Goal: Task Accomplishment & Management: Manage account settings

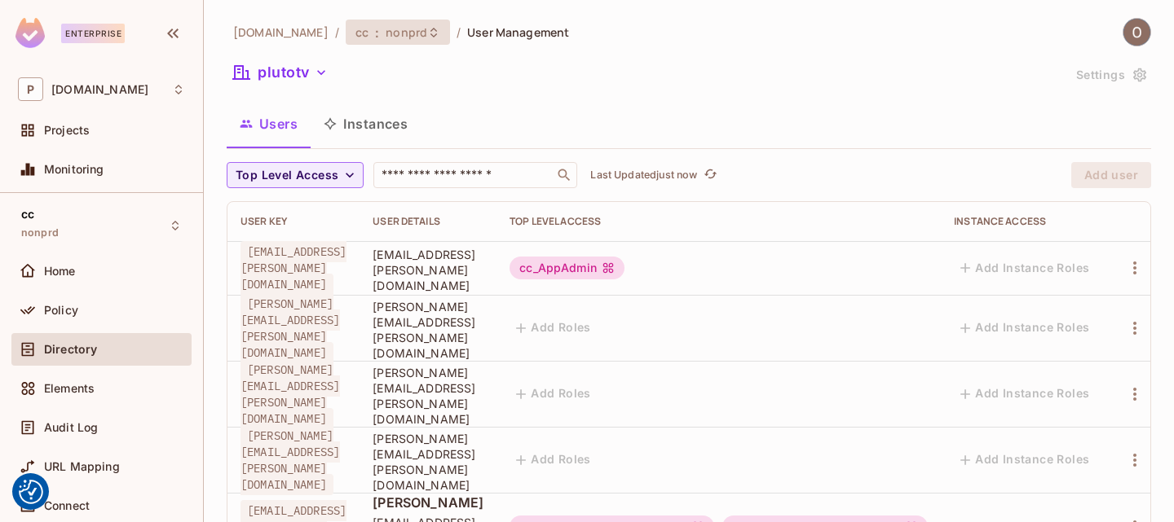
click at [385, 27] on span "nonprd" at bounding box center [406, 31] width 42 height 15
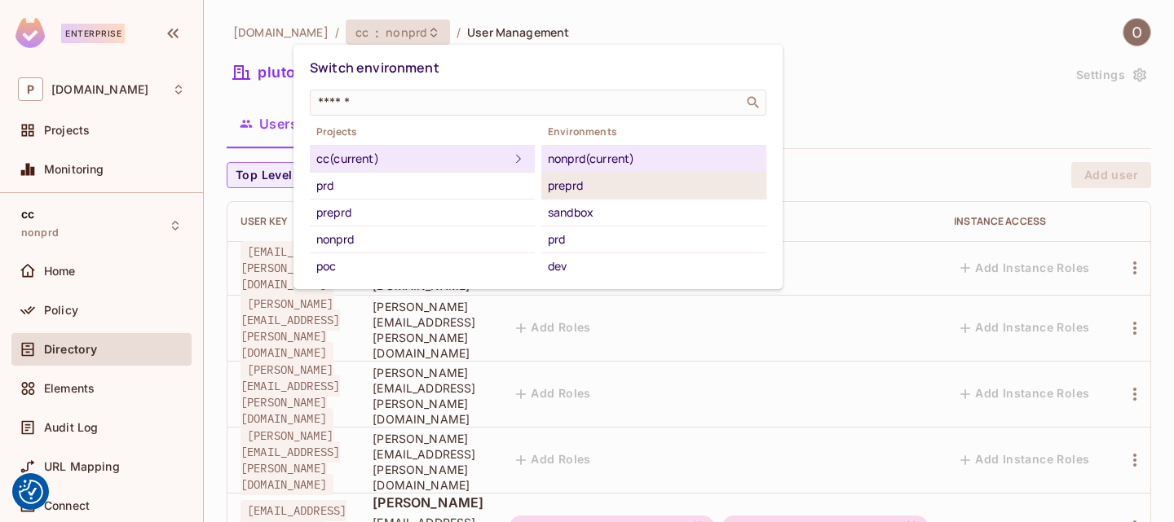
click at [573, 179] on div "preprd" at bounding box center [654, 186] width 212 height 20
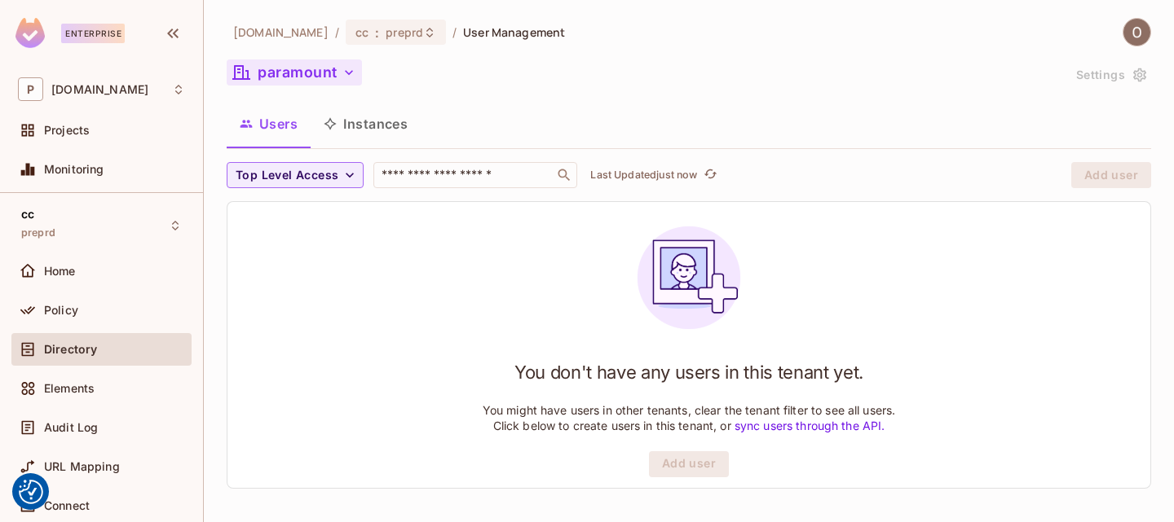
click at [314, 59] on button "paramount" at bounding box center [294, 72] width 135 height 26
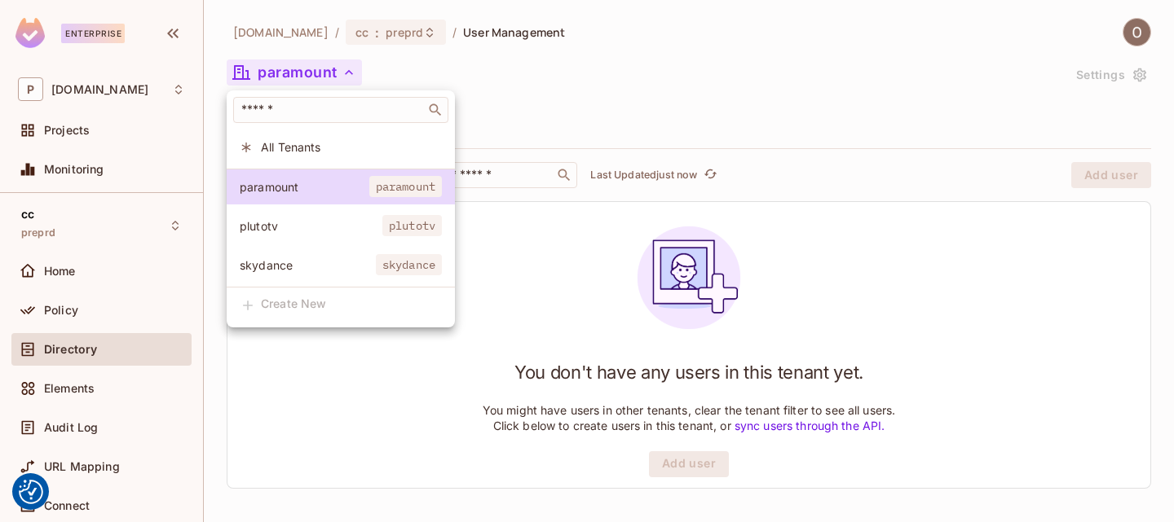
click at [293, 222] on span "plutotv" at bounding box center [311, 225] width 143 height 15
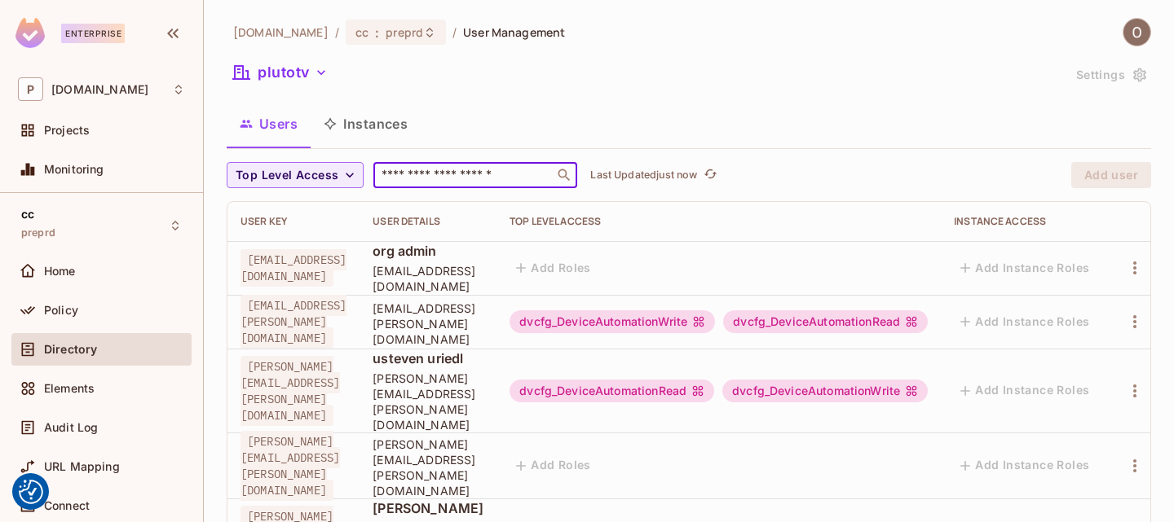
click at [444, 177] on input "text" at bounding box center [463, 175] width 171 height 16
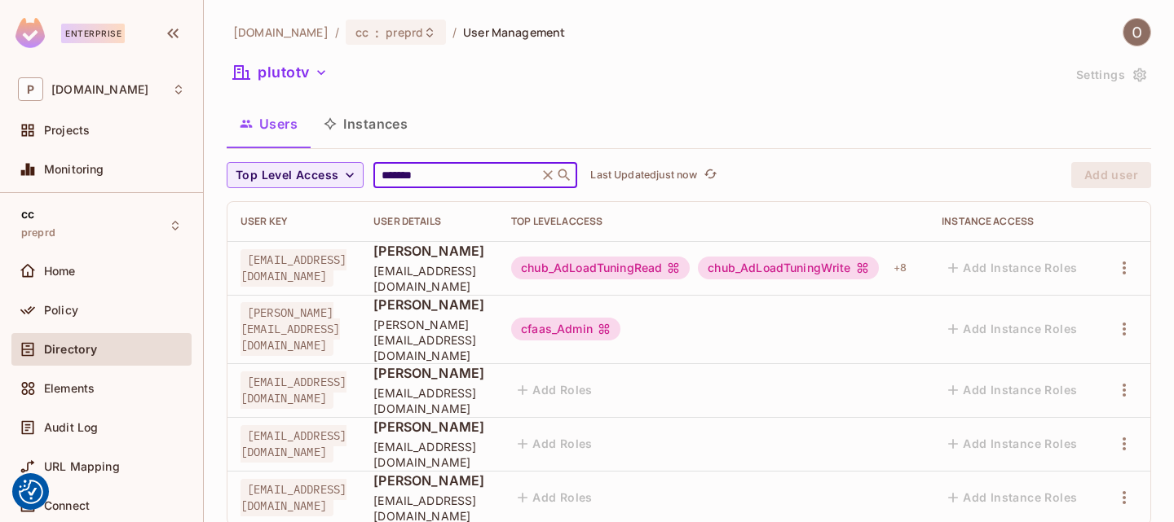
scroll to position [0, 144]
click at [1114, 263] on icon "button" at bounding box center [1124, 268] width 20 height 20
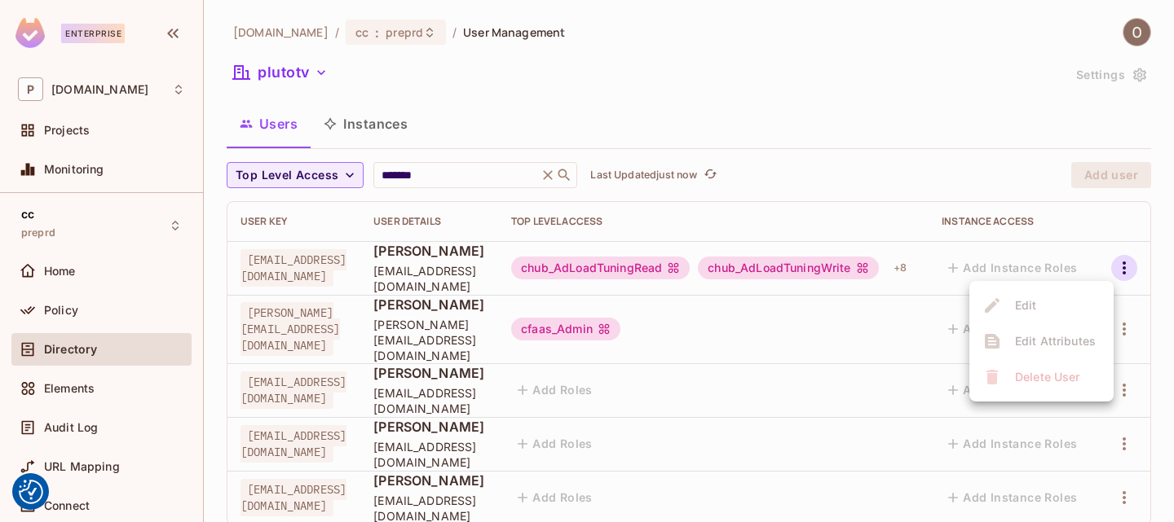
click at [449, 170] on div at bounding box center [587, 261] width 1174 height 522
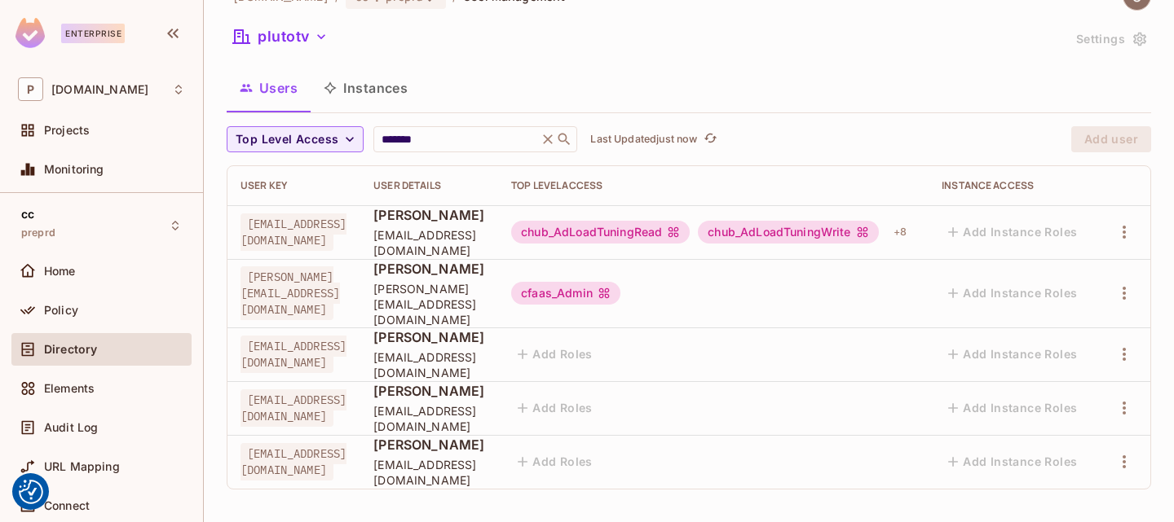
scroll to position [37, 0]
drag, startPoint x: 372, startPoint y: 232, endPoint x: 245, endPoint y: 235, distance: 126.3
click at [245, 235] on span "[EMAIL_ADDRESS][DOMAIN_NAME]" at bounding box center [293, 231] width 106 height 37
copy span "oleksii.polianskyi"
click at [451, 143] on input "*******" at bounding box center [455, 138] width 155 height 16
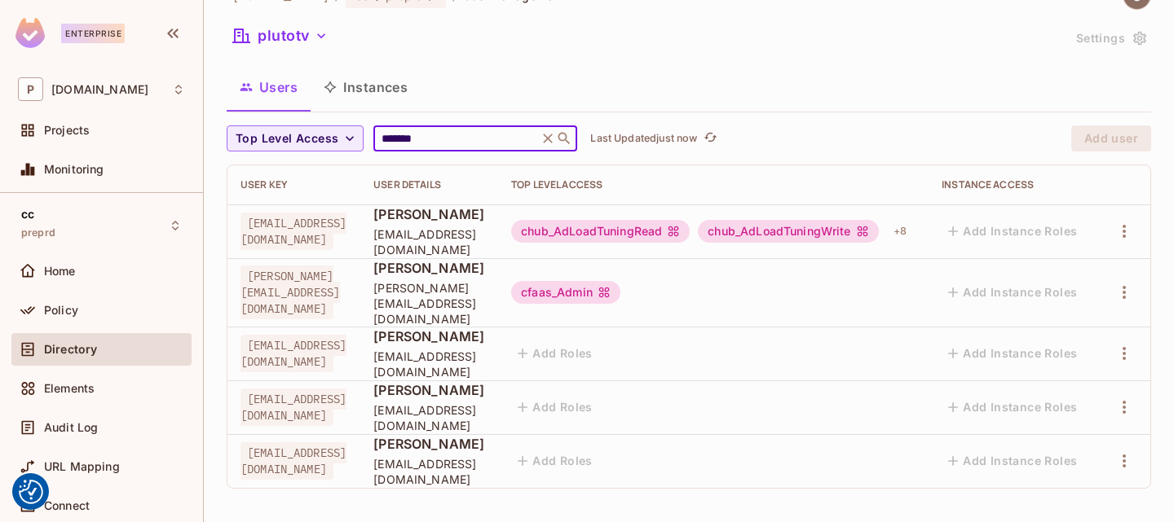
paste input "**********"
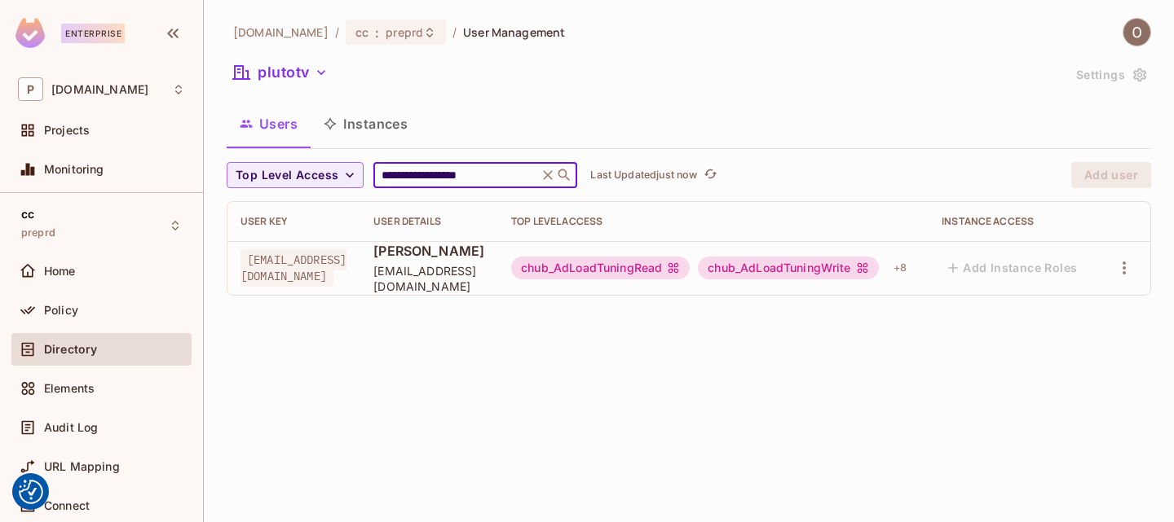
scroll to position [0, 0]
type input "**********"
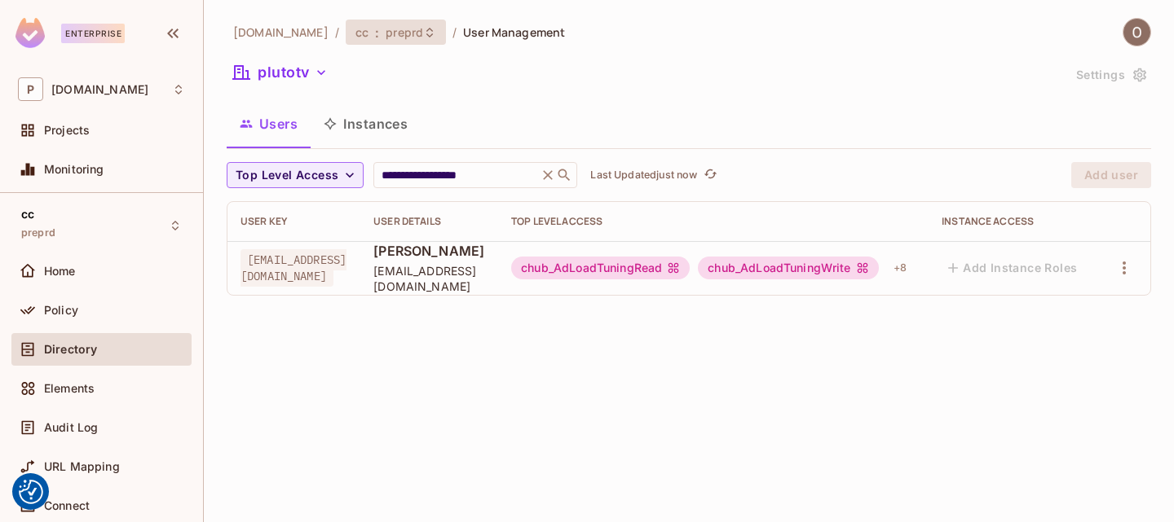
click at [385, 28] on span "preprd" at bounding box center [403, 31] width 37 height 15
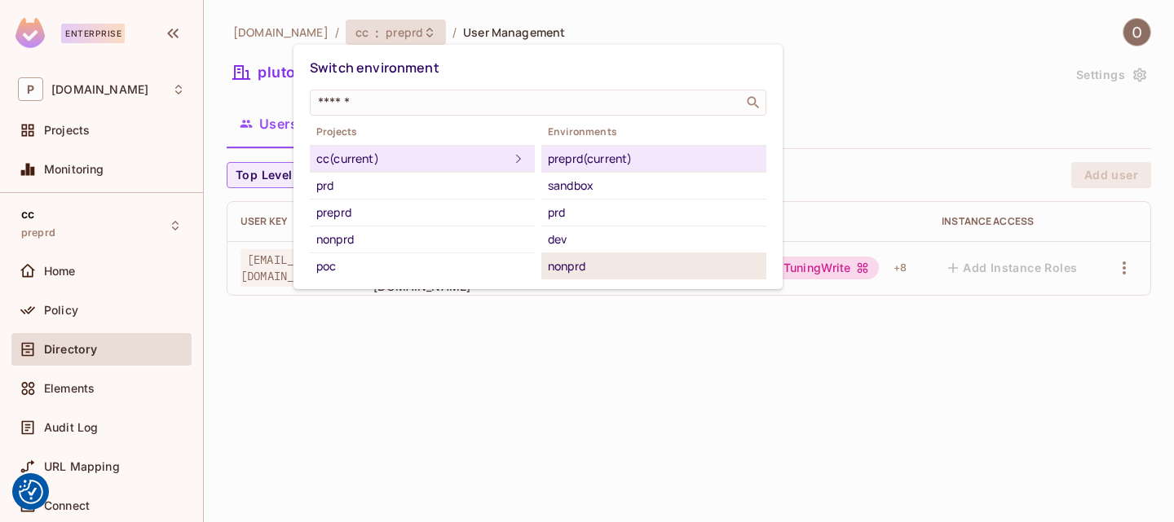
click at [584, 266] on div "nonprd" at bounding box center [654, 267] width 212 height 20
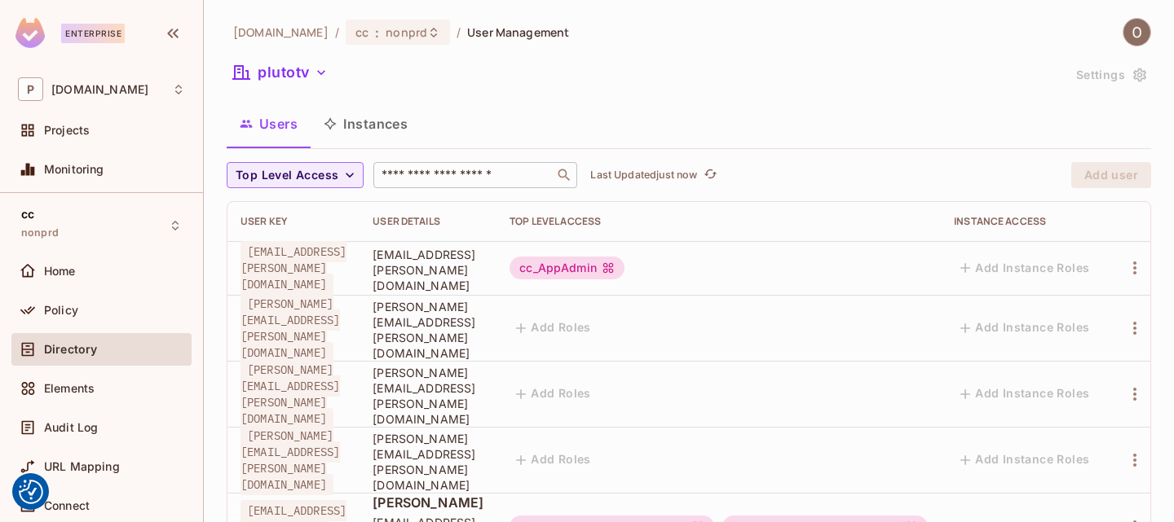
click at [475, 174] on input "text" at bounding box center [463, 175] width 171 height 16
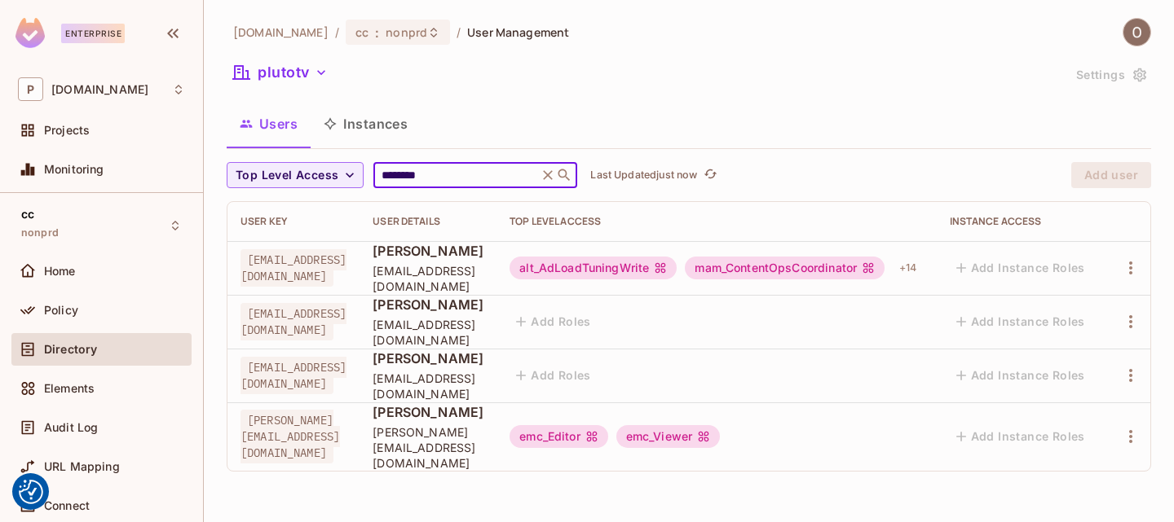
type input "********"
click at [385, 30] on span "nonprd" at bounding box center [406, 31] width 42 height 15
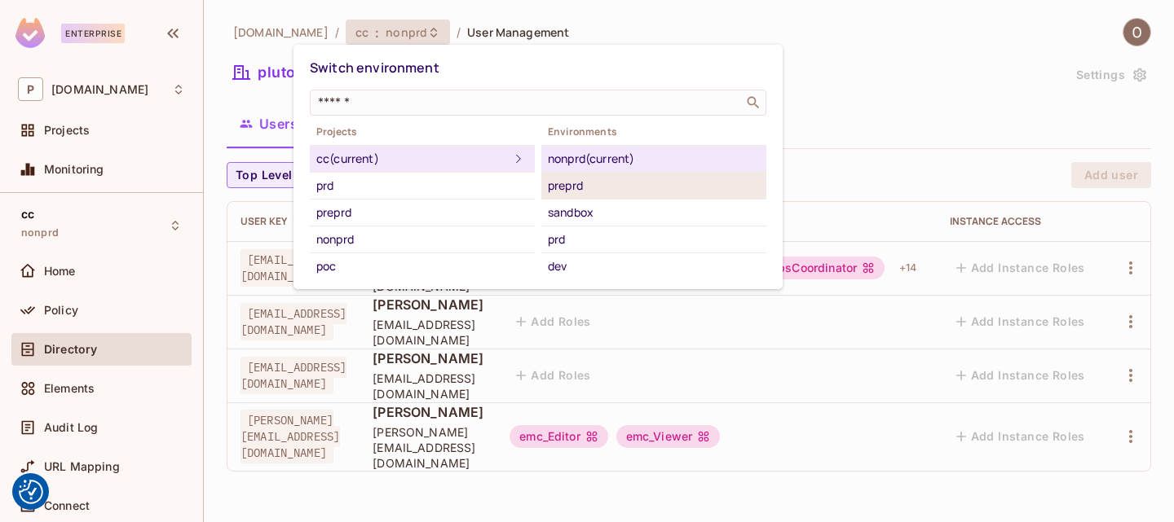
click at [599, 190] on div "preprd" at bounding box center [654, 186] width 212 height 20
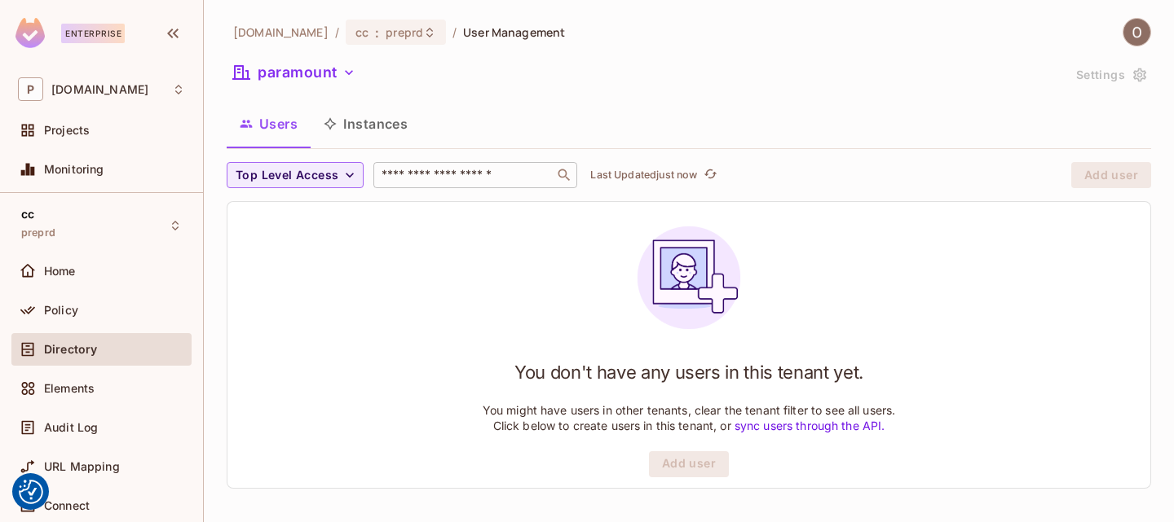
click at [428, 178] on input "text" at bounding box center [463, 175] width 171 height 16
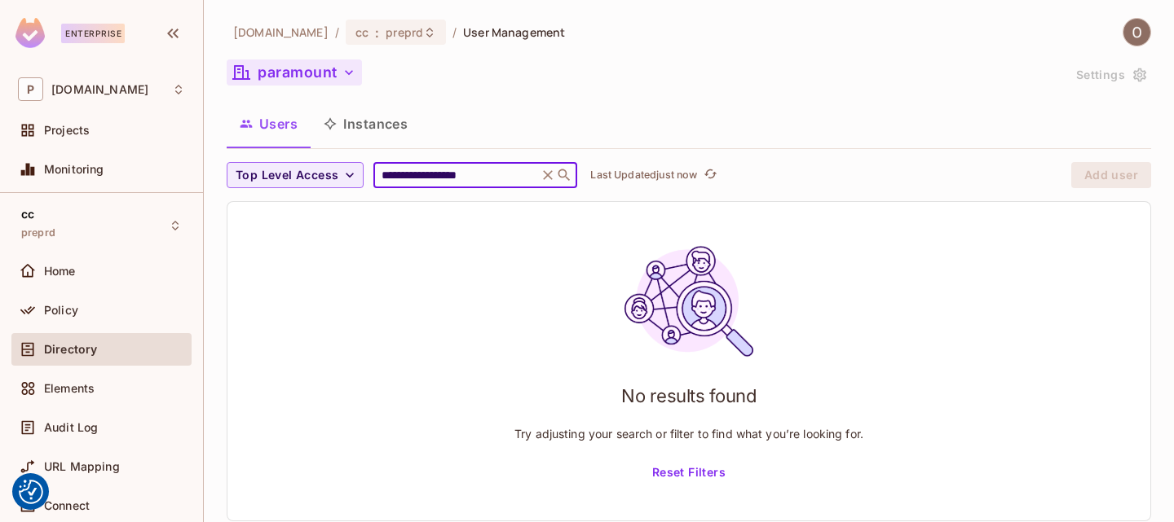
type input "**********"
click at [334, 79] on button "paramount" at bounding box center [294, 72] width 135 height 26
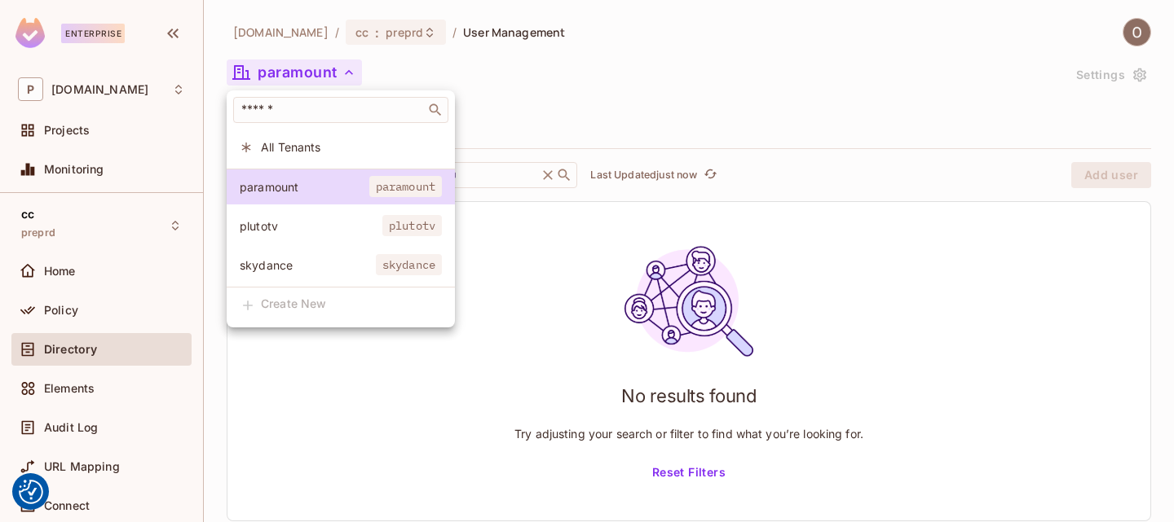
click at [305, 229] on span "plutotv" at bounding box center [311, 225] width 143 height 15
